Goal: Task Accomplishment & Management: Complete application form

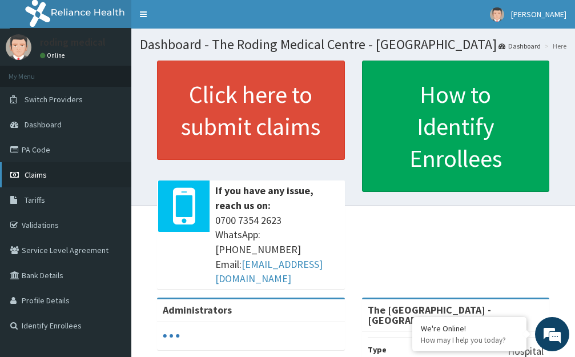
click at [45, 177] on span "Claims" at bounding box center [36, 174] width 22 height 10
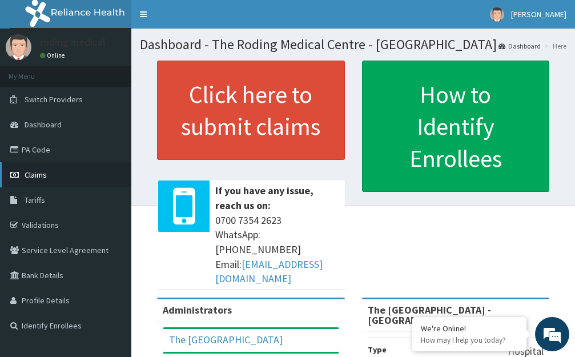
click at [36, 177] on span "Claims" at bounding box center [36, 174] width 22 height 10
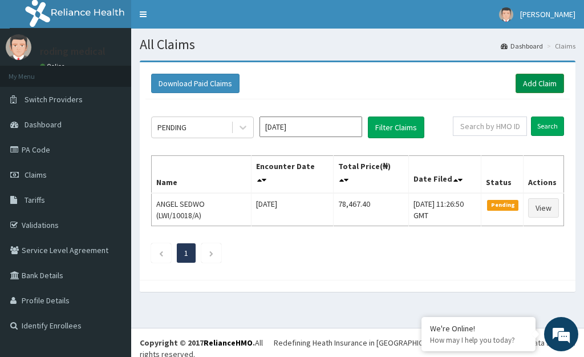
click at [529, 83] on link "Add Claim" at bounding box center [540, 83] width 48 height 19
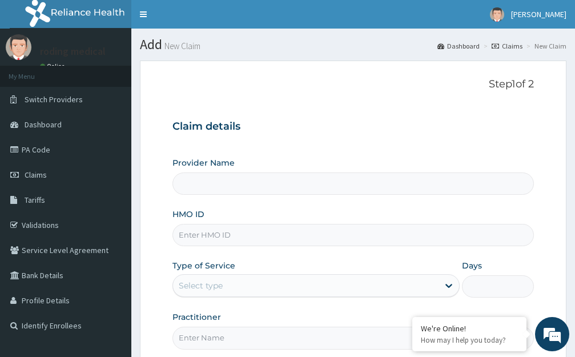
type input "The [GEOGRAPHIC_DATA] - [GEOGRAPHIC_DATA]"
